Goal: Task Accomplishment & Management: Complete application form

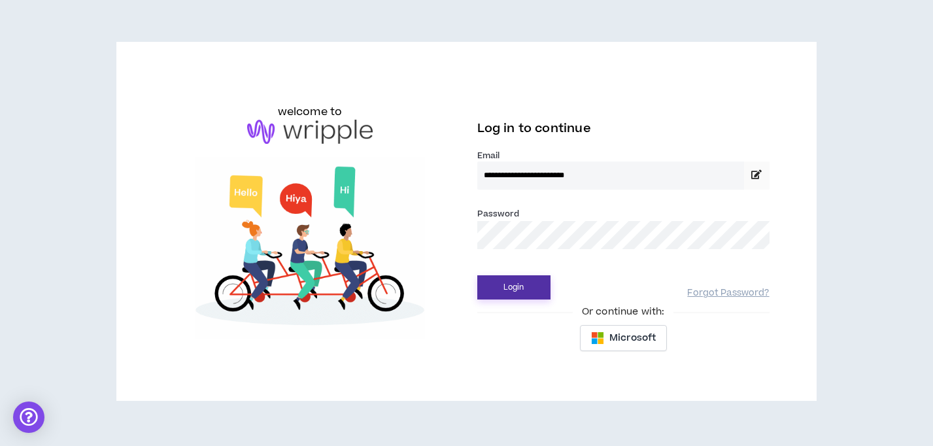
click at [510, 285] on button "Login" at bounding box center [513, 287] width 73 height 24
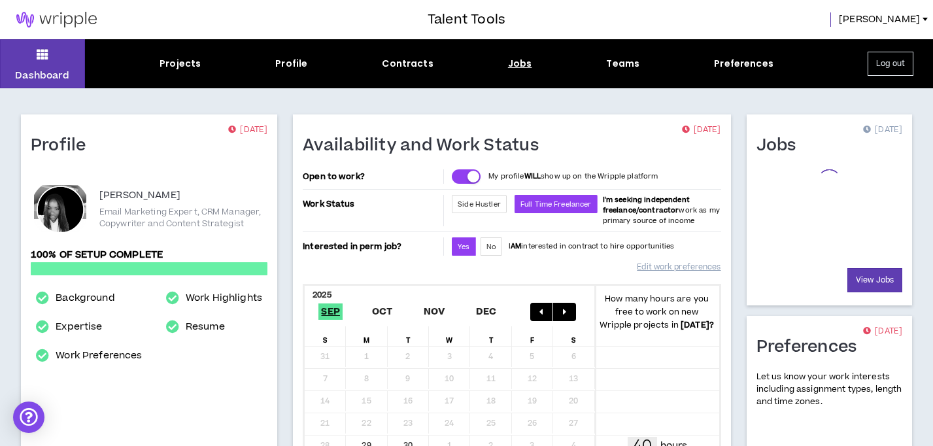
click at [524, 66] on div "Jobs" at bounding box center [520, 64] width 24 height 14
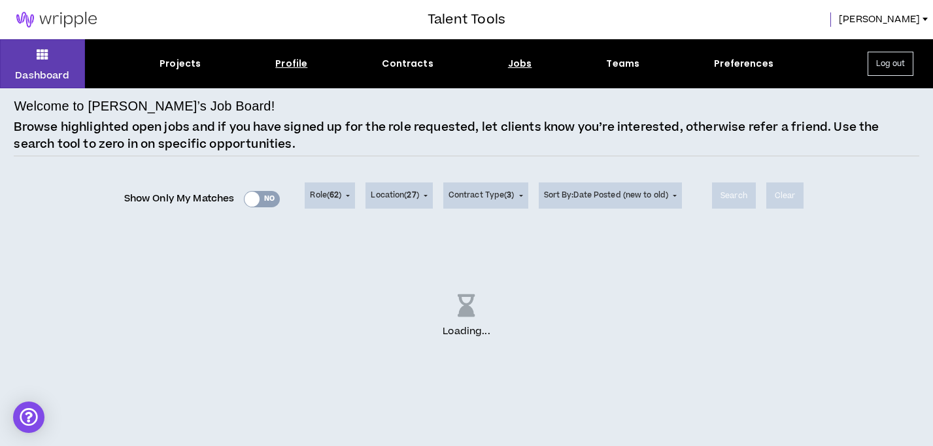
click at [282, 59] on div "Profile" at bounding box center [291, 64] width 32 height 14
select select "*"
select select "US"
select select "*******"
select select "*"
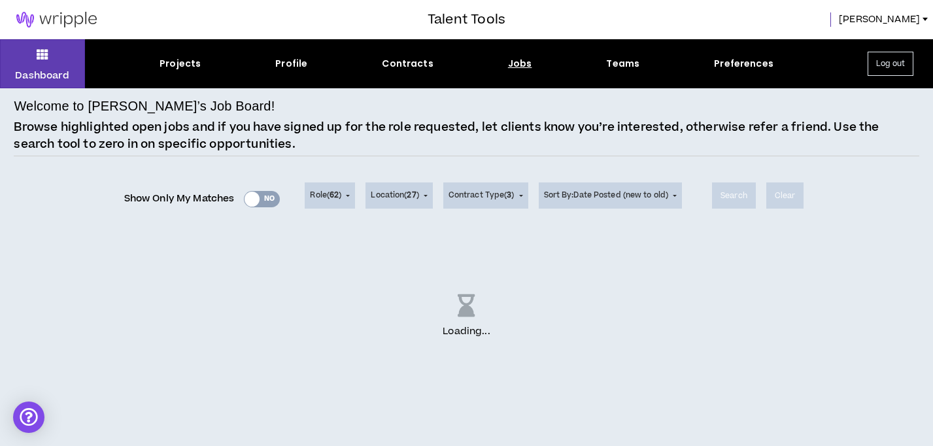
select select "**********"
select select "*****"
select select "**********"
click at [173, 63] on div "Projects" at bounding box center [179, 64] width 41 height 14
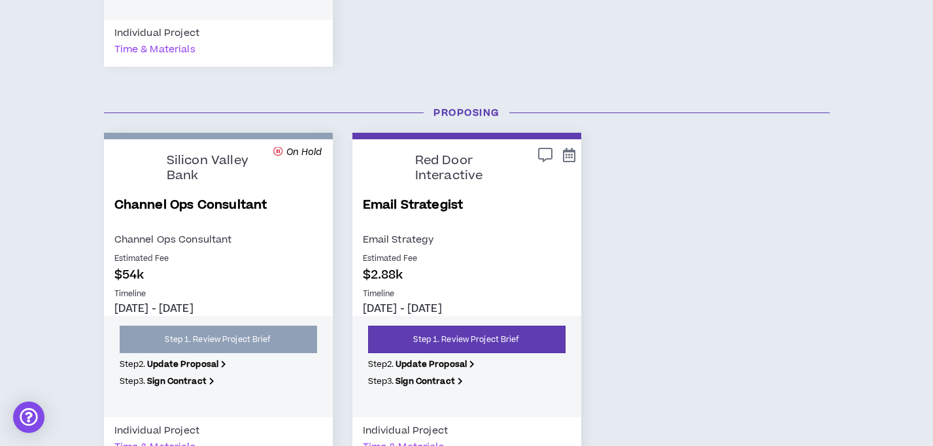
scroll to position [994, 0]
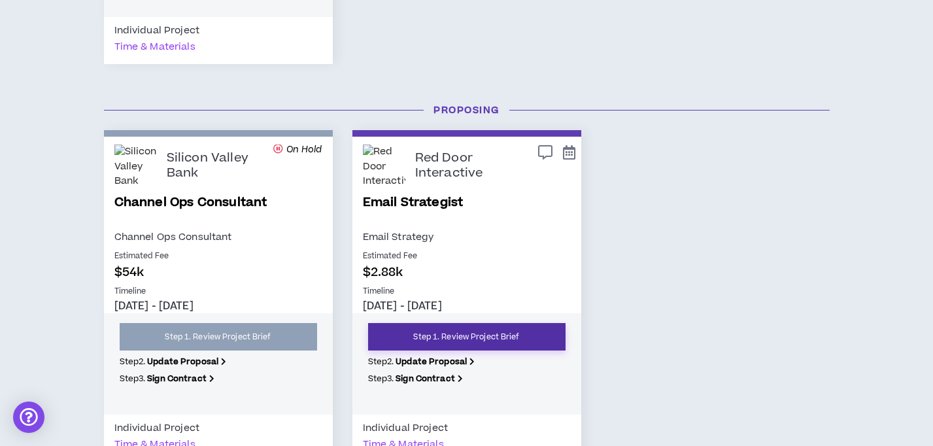
click at [503, 339] on link "Step 1. Review Project Brief" at bounding box center [466, 336] width 197 height 27
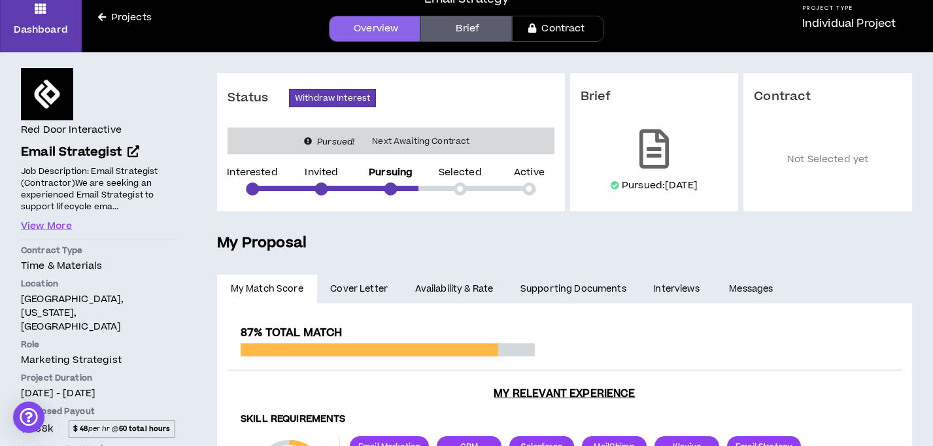
scroll to position [61, 0]
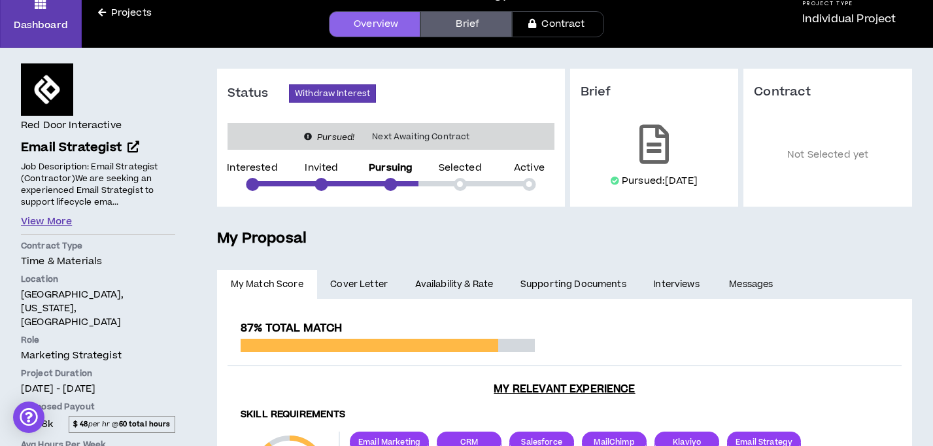
click at [56, 220] on button "View More" at bounding box center [46, 221] width 51 height 14
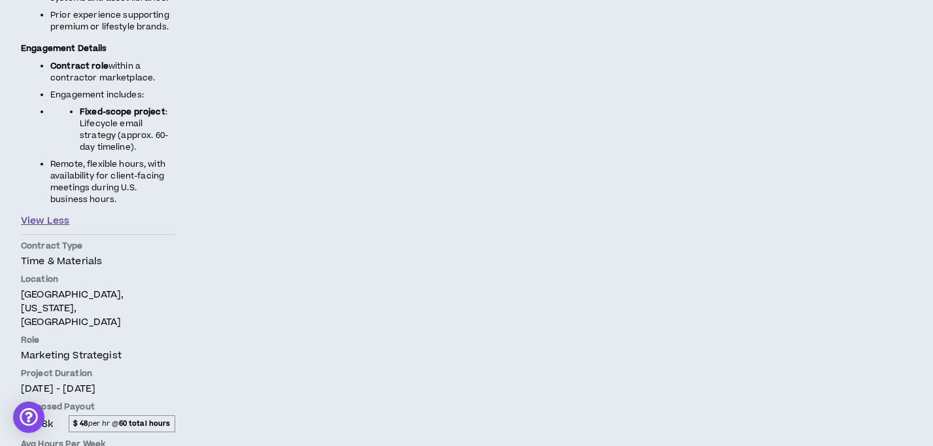
scroll to position [1479, 0]
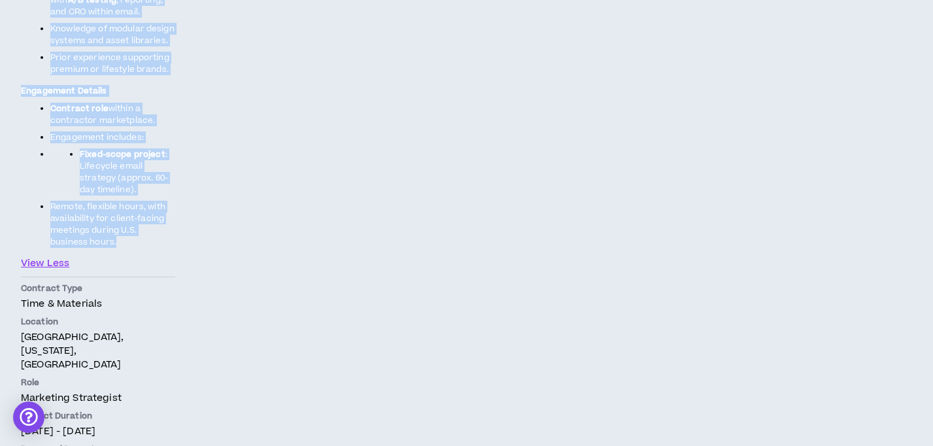
drag, startPoint x: 107, startPoint y: 225, endPoint x: 92, endPoint y: 222, distance: 14.9
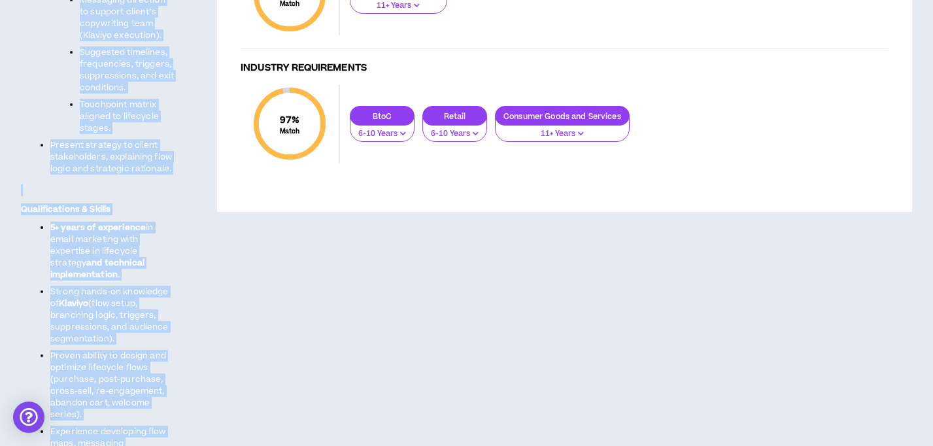
scroll to position [664, 0]
copy span "Lo ips dolorsi am consectetur Adipi Elitseddoe te incidid utlaboree dolor magna…"
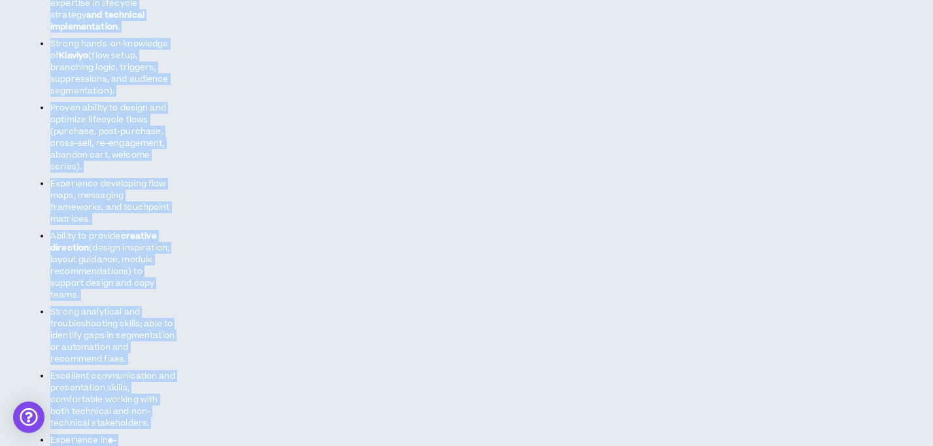
scroll to position [912, 0]
click at [102, 64] on span "(flow setup, branching logic, triggers, suppressions, and audience segmentation…" at bounding box center [109, 73] width 118 height 47
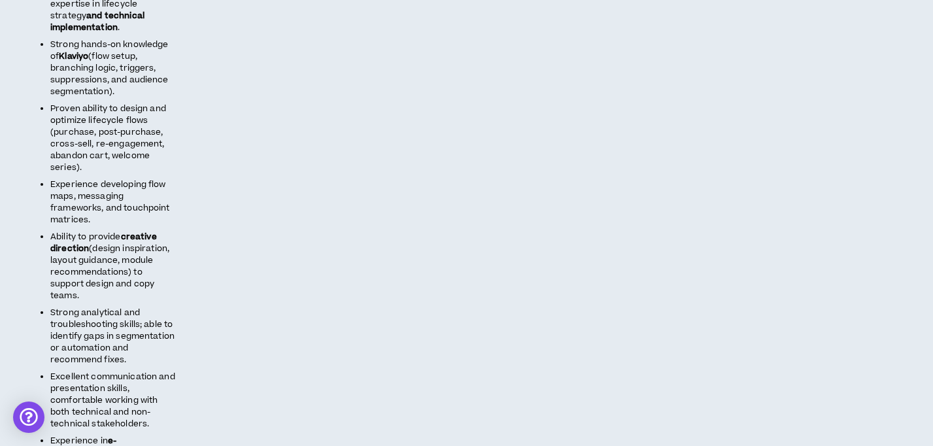
drag, startPoint x: 116, startPoint y: 67, endPoint x: 49, endPoint y: 24, distance: 79.8
click at [50, 24] on ul "5+ years of experience in email marketing with expertise in lifecycle strategy …" at bounding box center [98, 228] width 154 height 507
copy li "Strong hands-on knowledge of Klaviyo (flow setup, branching logic, triggers, su…"
